Goal: Information Seeking & Learning: Learn about a topic

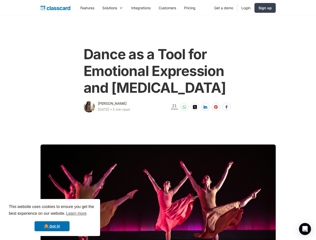
click at [158, 114] on div "[PERSON_NAME] [DATE] ‧ 5 min read 21 Shares" at bounding box center [158, 107] width 149 height 13
click at [52, 218] on div "This website uses cookies to ensure you get the best experience on our website.…" at bounding box center [52, 217] width 96 height 37
click at [176, 8] on nav "Features Resources Blog The latest industry news, updates and info. Customer st…" at bounding box center [176, 7] width 200 height 11
click at [102, 8] on div "Solutions" at bounding box center [109, 7] width 15 height 5
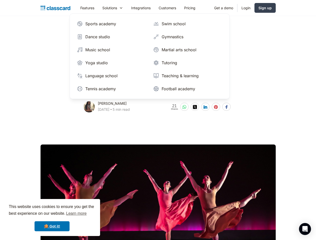
click at [187, 109] on img at bounding box center [185, 107] width 4 height 4
click at [197, 109] on img at bounding box center [195, 107] width 4 height 4
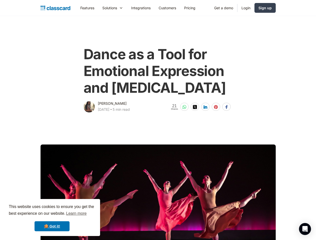
click at [208, 109] on img at bounding box center [206, 107] width 4 height 4
click at [218, 109] on img at bounding box center [216, 107] width 4 height 4
click at [229, 109] on img at bounding box center [227, 107] width 4 height 4
click at [305, 229] on icon "Open Intercom Messenger" at bounding box center [305, 229] width 5 height 6
